Goal: Navigation & Orientation: Find specific page/section

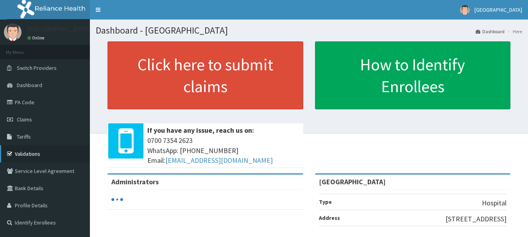
click at [25, 150] on link "Validations" at bounding box center [45, 153] width 90 height 17
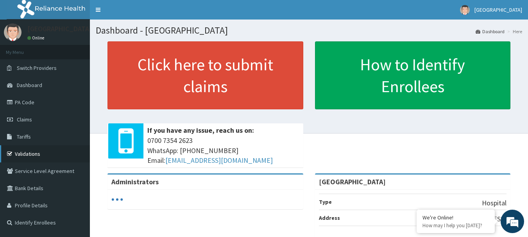
click at [30, 150] on link "Validations" at bounding box center [45, 153] width 90 height 17
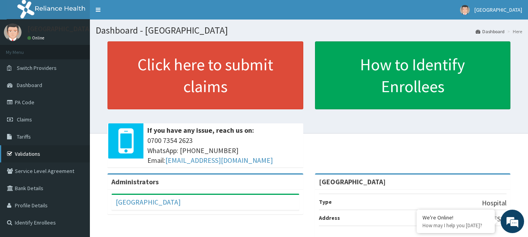
click at [27, 153] on link "Validations" at bounding box center [45, 153] width 90 height 17
